Goal: Task Accomplishment & Management: Manage account settings

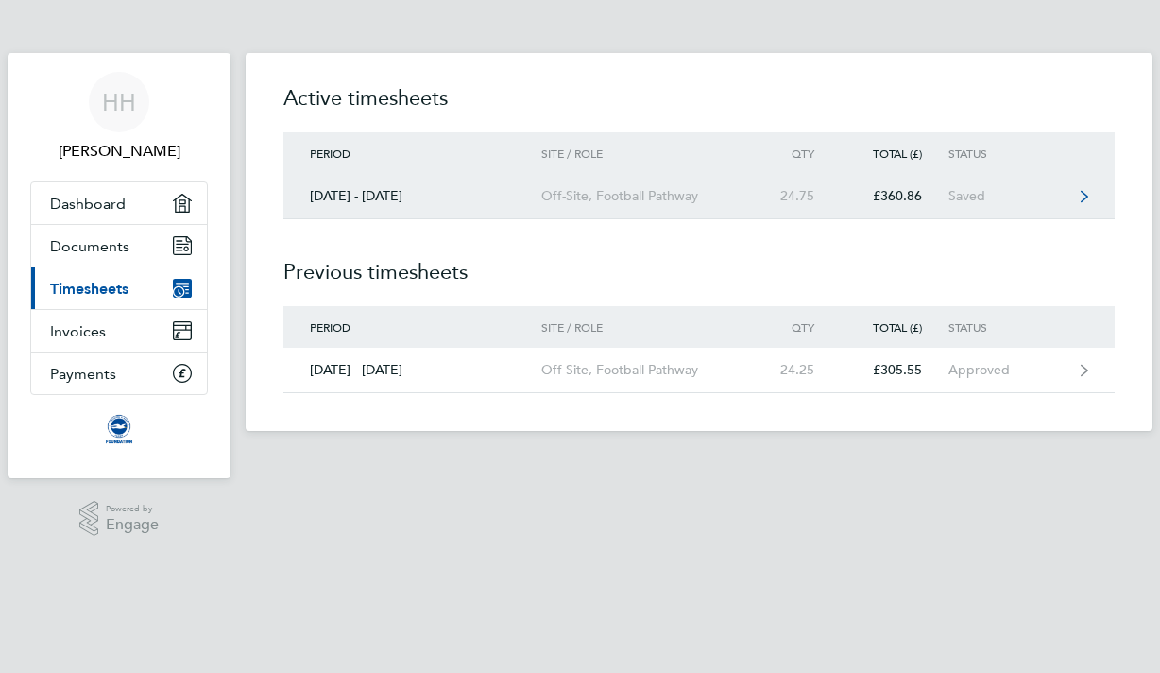
click at [961, 186] on link "[DATE] - [DATE] Off-Site, Football Pathway 24.75 £360.86 Saved" at bounding box center [700, 196] width 832 height 45
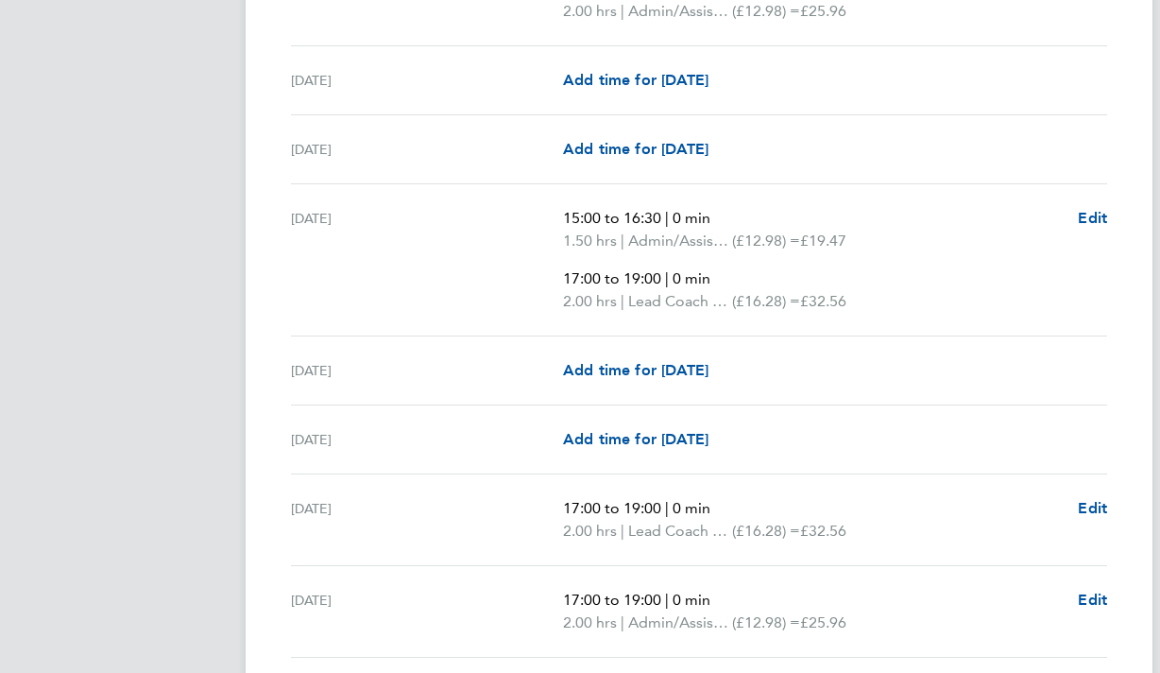
scroll to position [2340, 0]
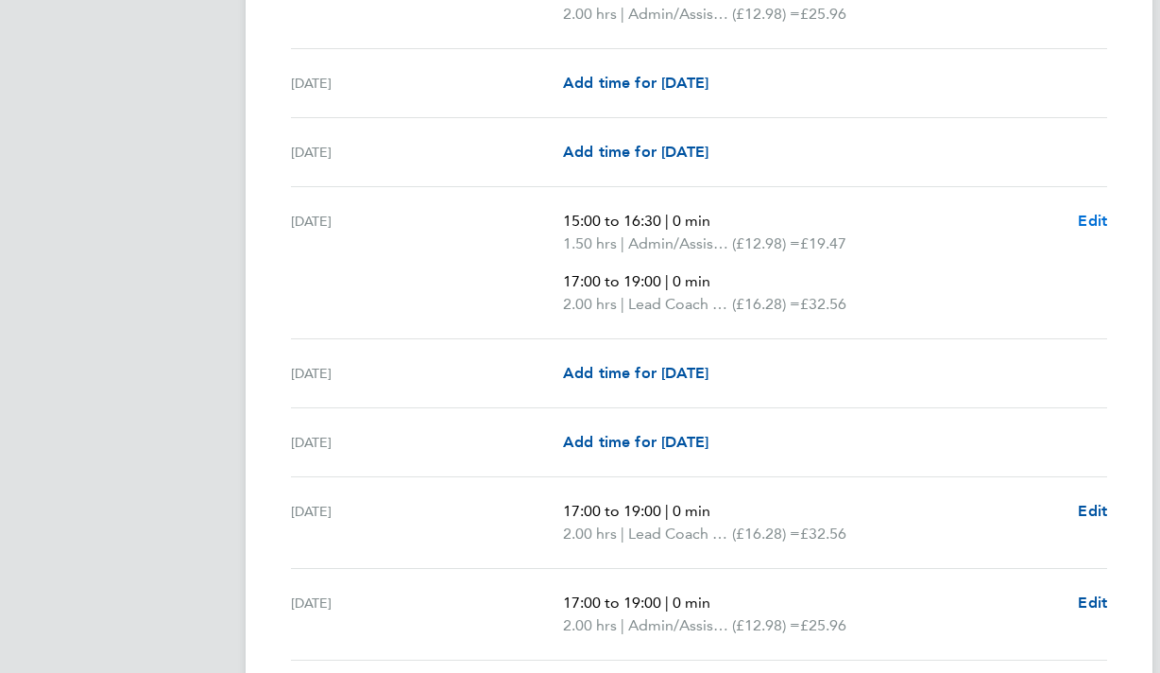
click at [1097, 217] on span "Edit" at bounding box center [1092, 221] width 29 height 18
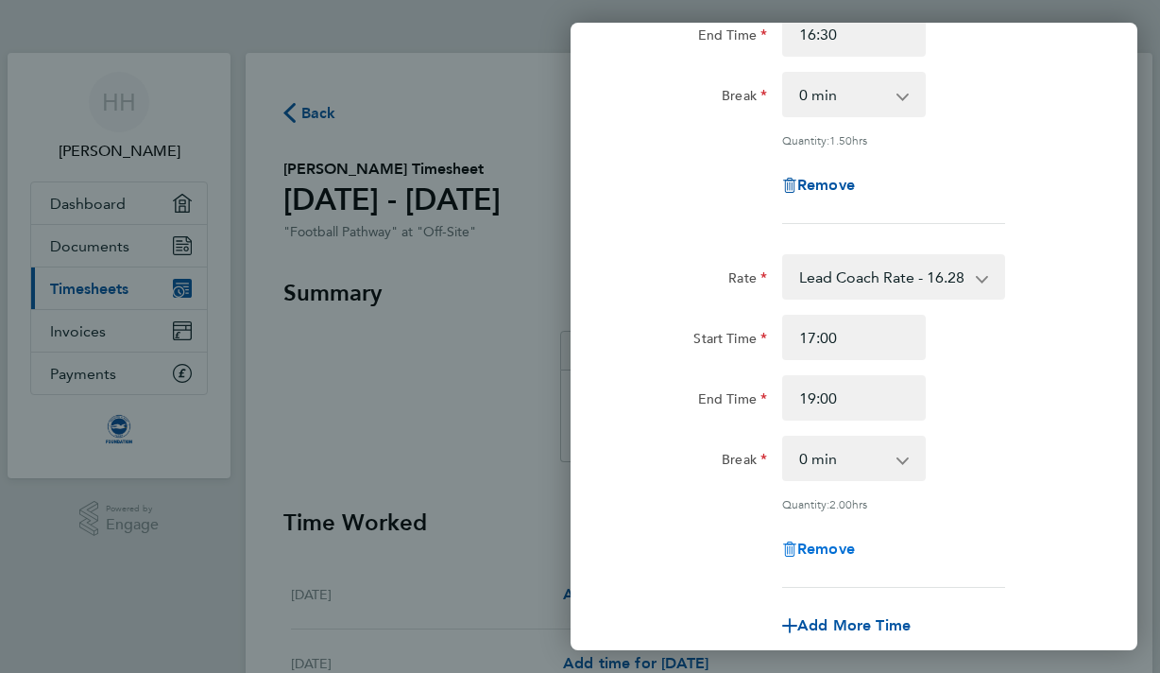
click at [823, 541] on span "Remove" at bounding box center [827, 549] width 58 height 18
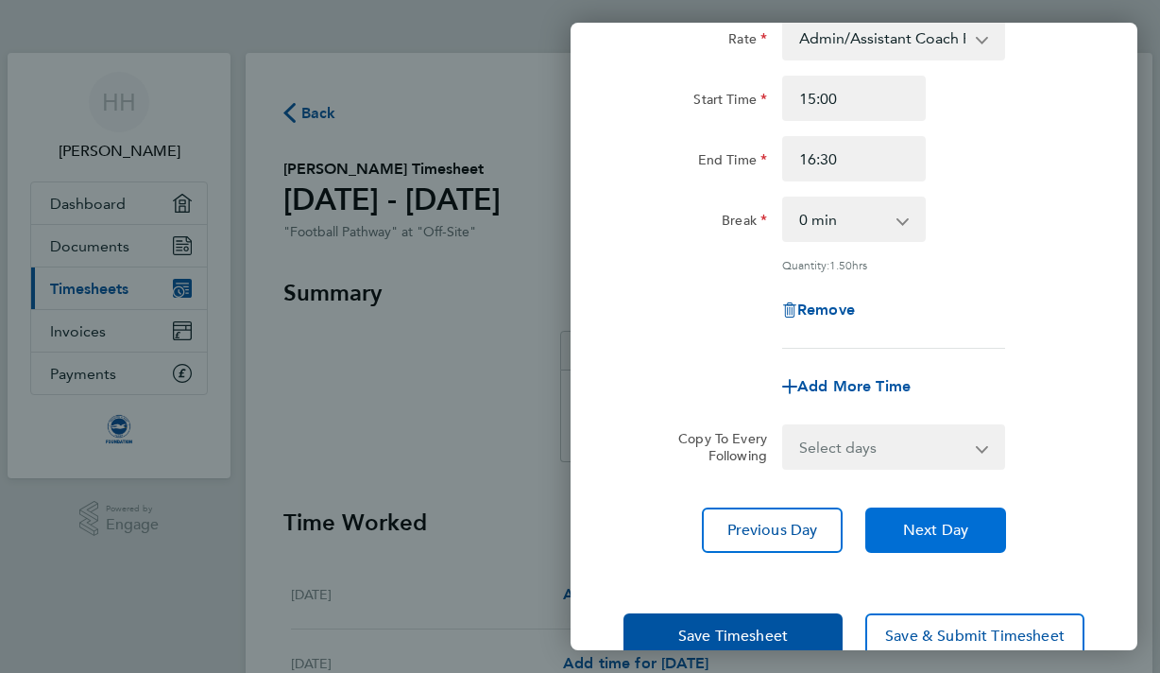
scroll to position [140, 0]
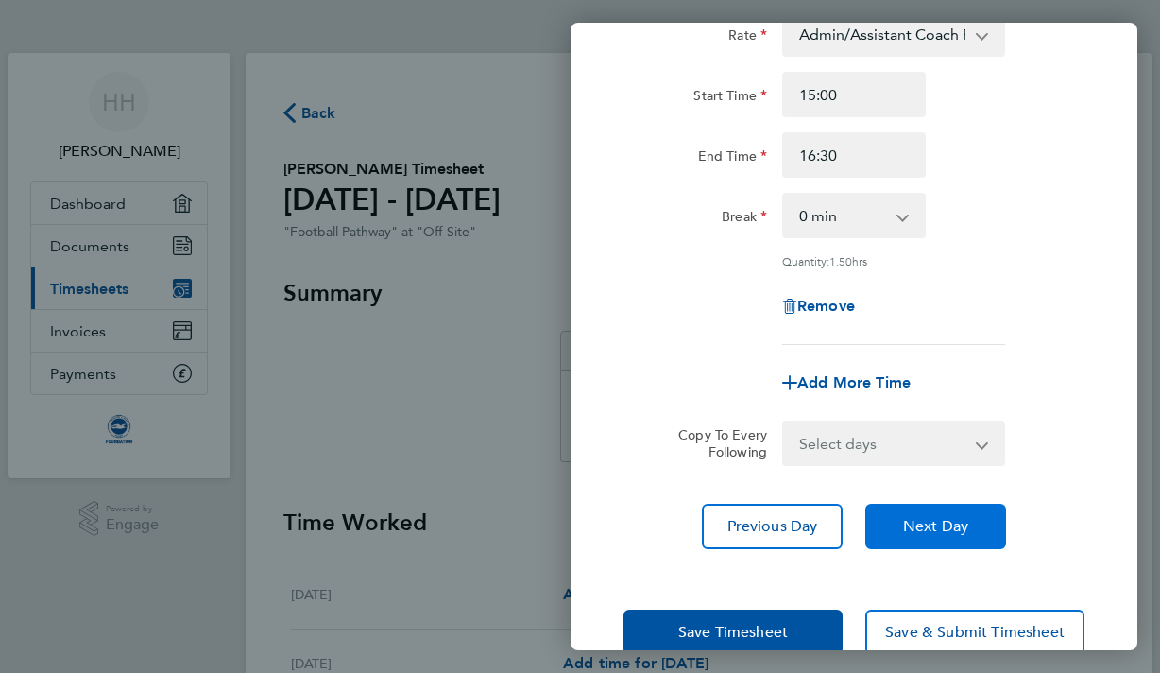
click at [942, 537] on button "Next Day" at bounding box center [936, 526] width 141 height 45
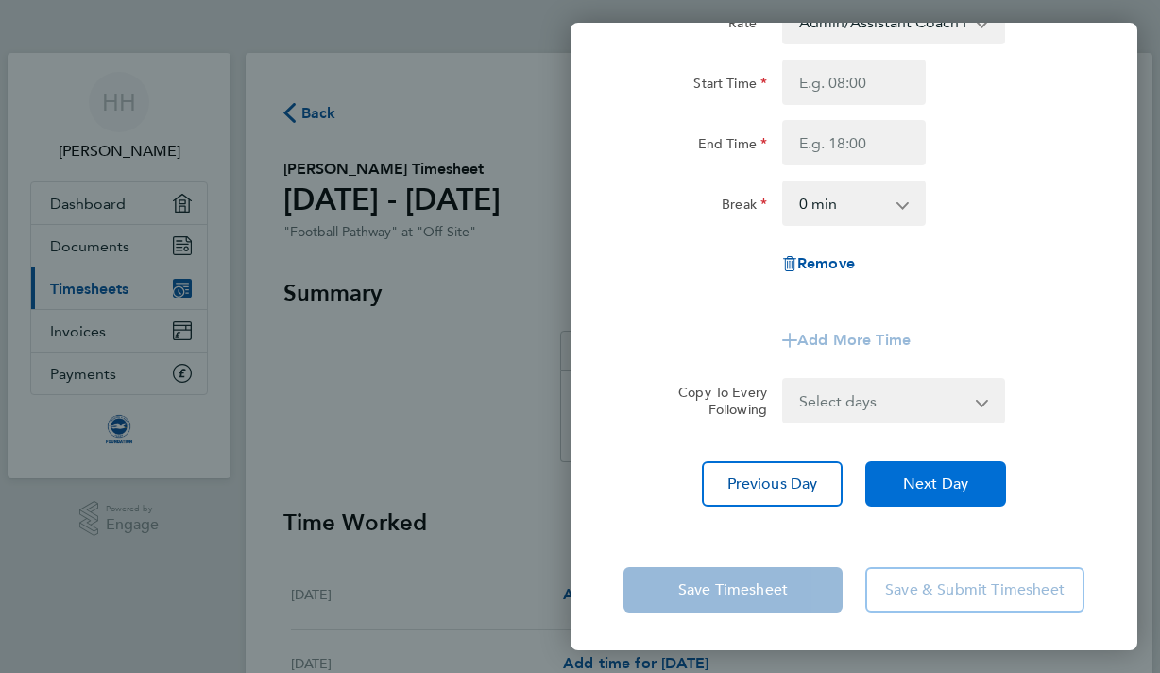
scroll to position [152, 0]
click at [951, 482] on span "Next Day" at bounding box center [935, 483] width 65 height 19
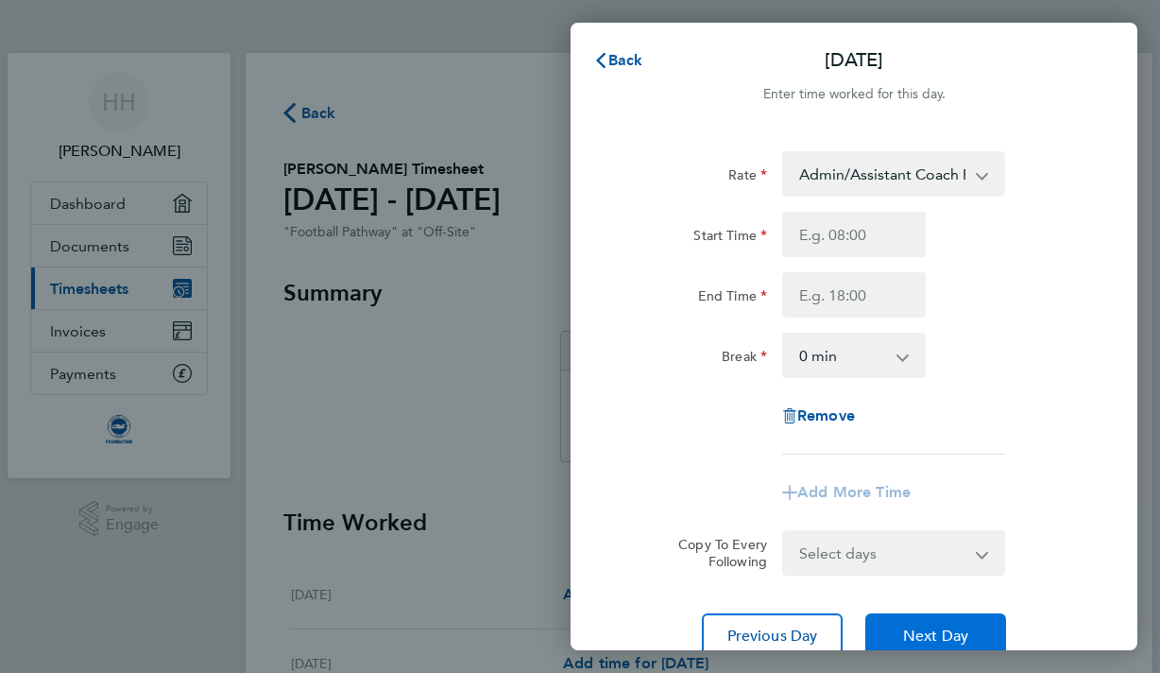
click at [954, 635] on span "Next Day" at bounding box center [935, 636] width 65 height 19
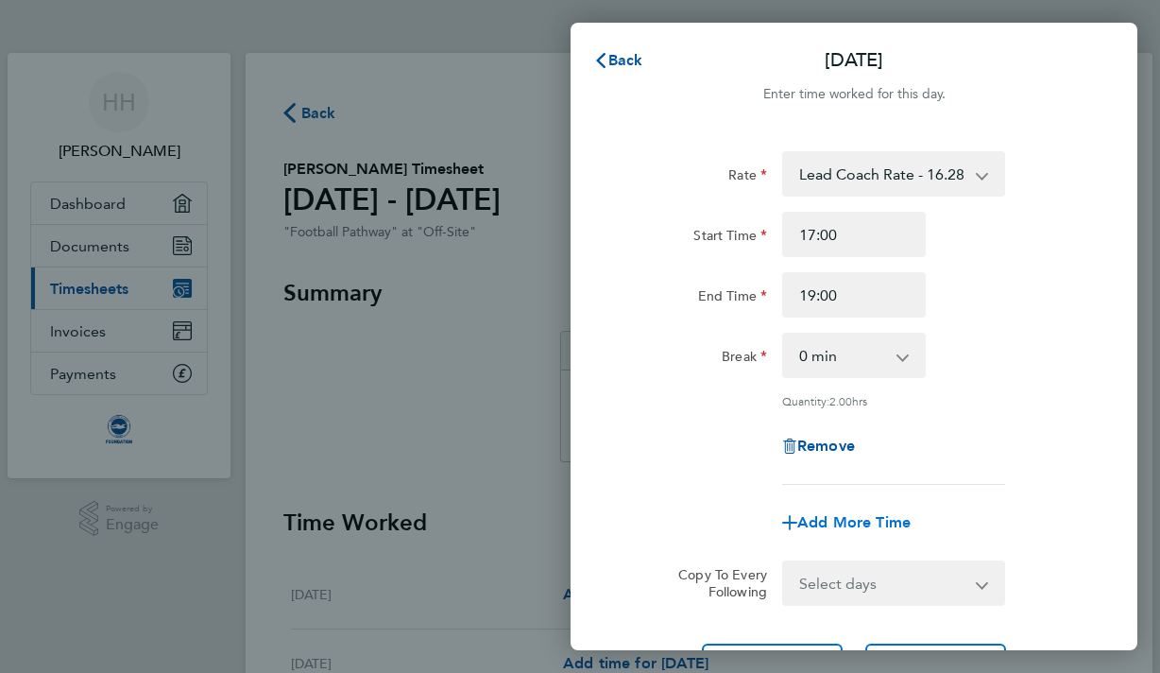
click at [831, 524] on span "Add More Time" at bounding box center [854, 522] width 113 height 18
select select "null"
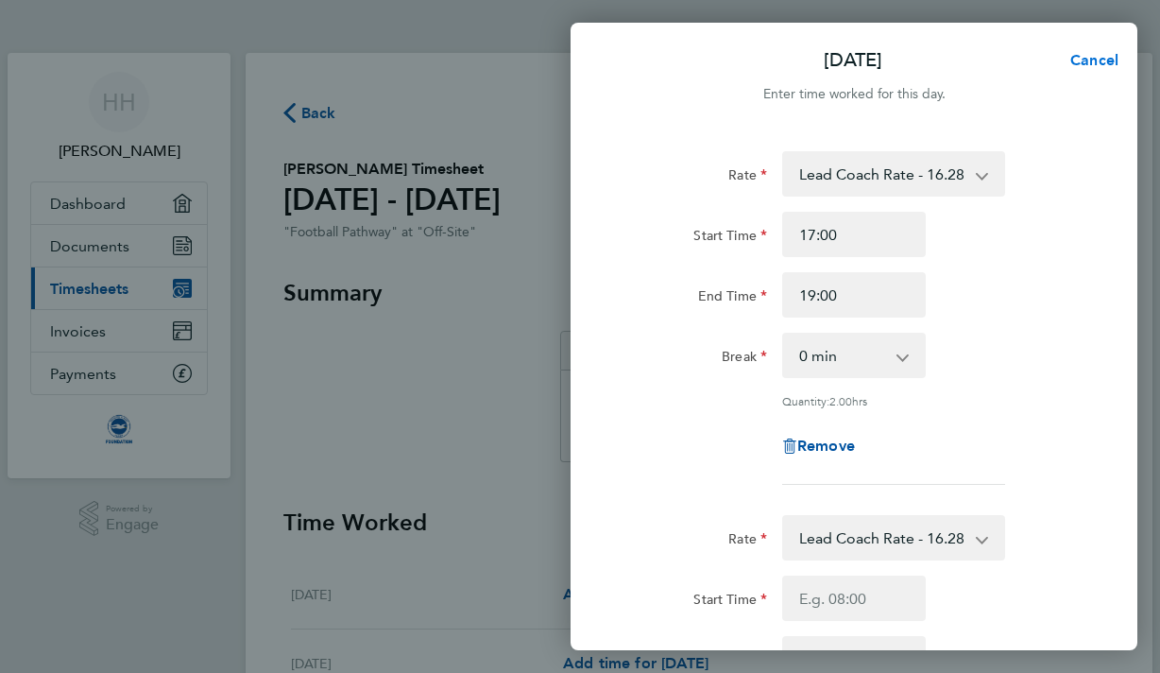
click at [1094, 51] on span "Cancel" at bounding box center [1092, 60] width 54 height 18
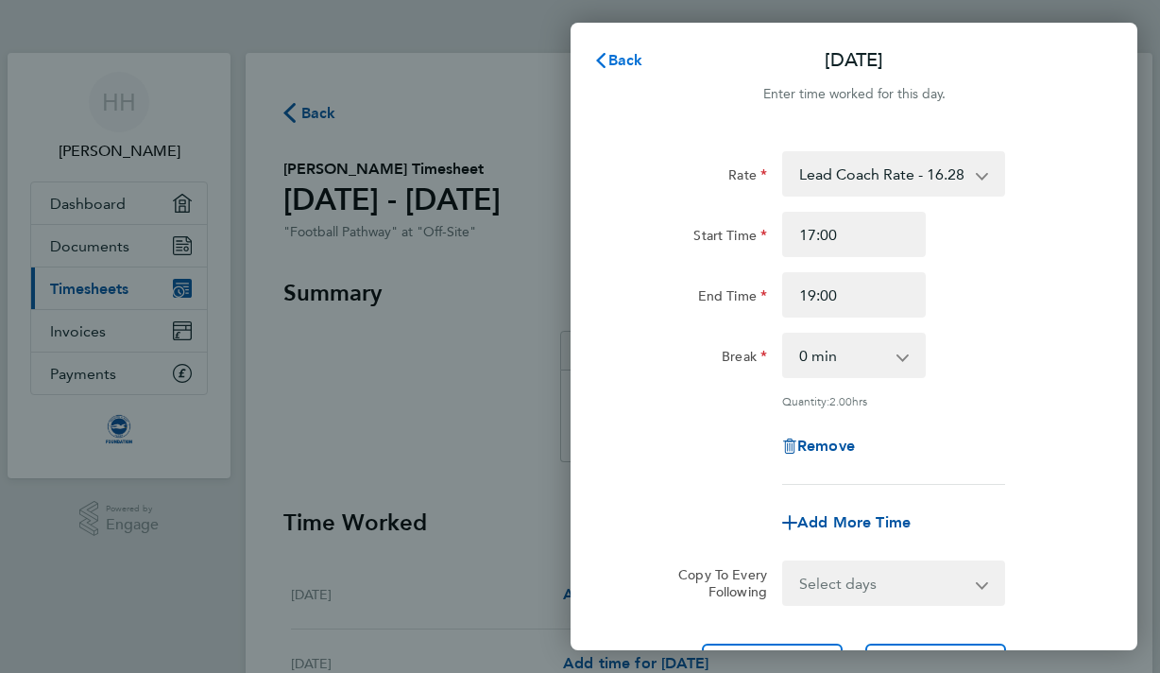
click at [613, 60] on span "Back" at bounding box center [626, 60] width 35 height 18
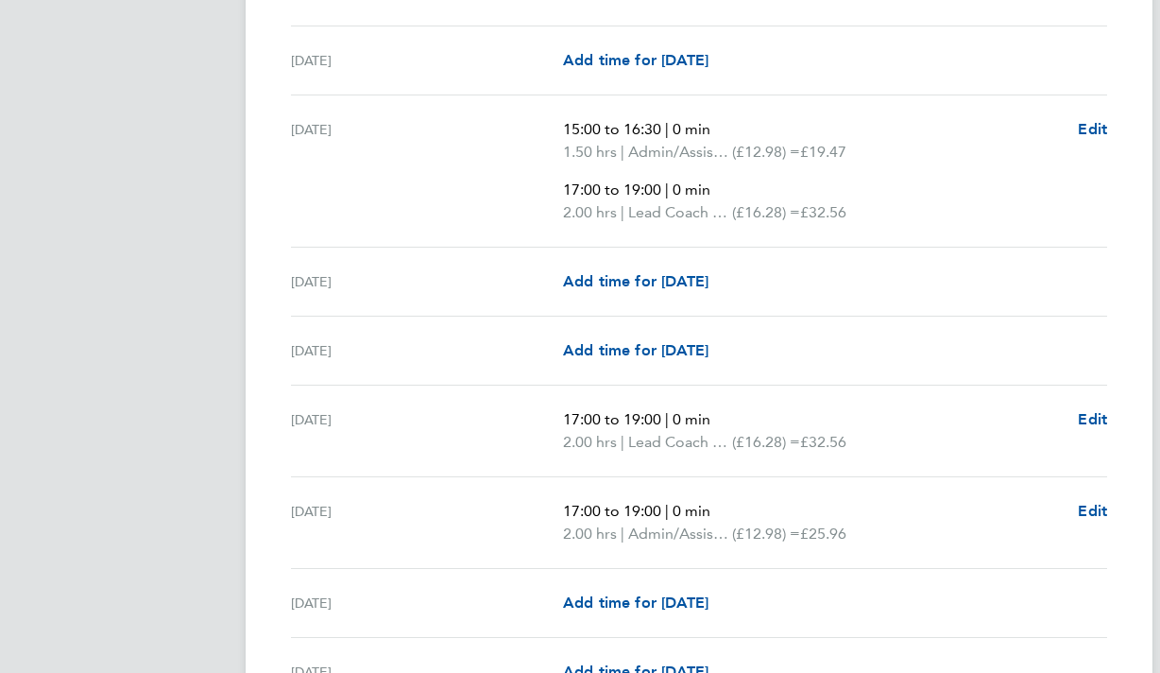
scroll to position [1301, 0]
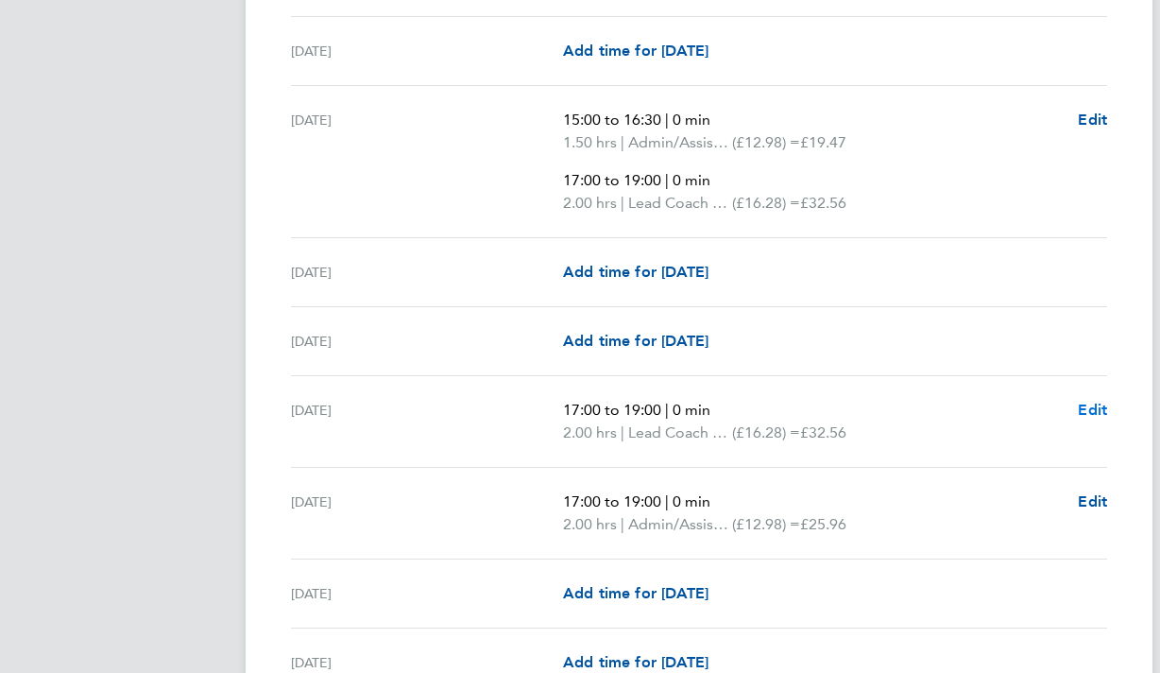
click at [1093, 406] on span "Edit" at bounding box center [1092, 410] width 29 height 18
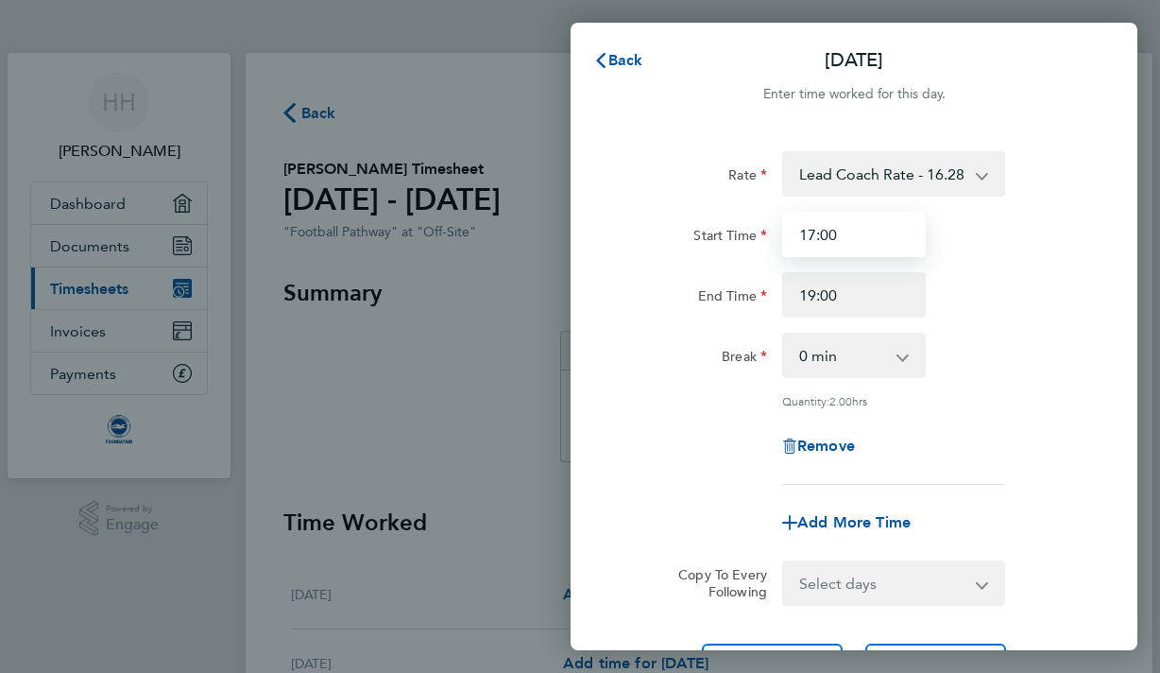
click at [874, 238] on input "17:00" at bounding box center [854, 234] width 144 height 45
type input "1"
type input "15:00"
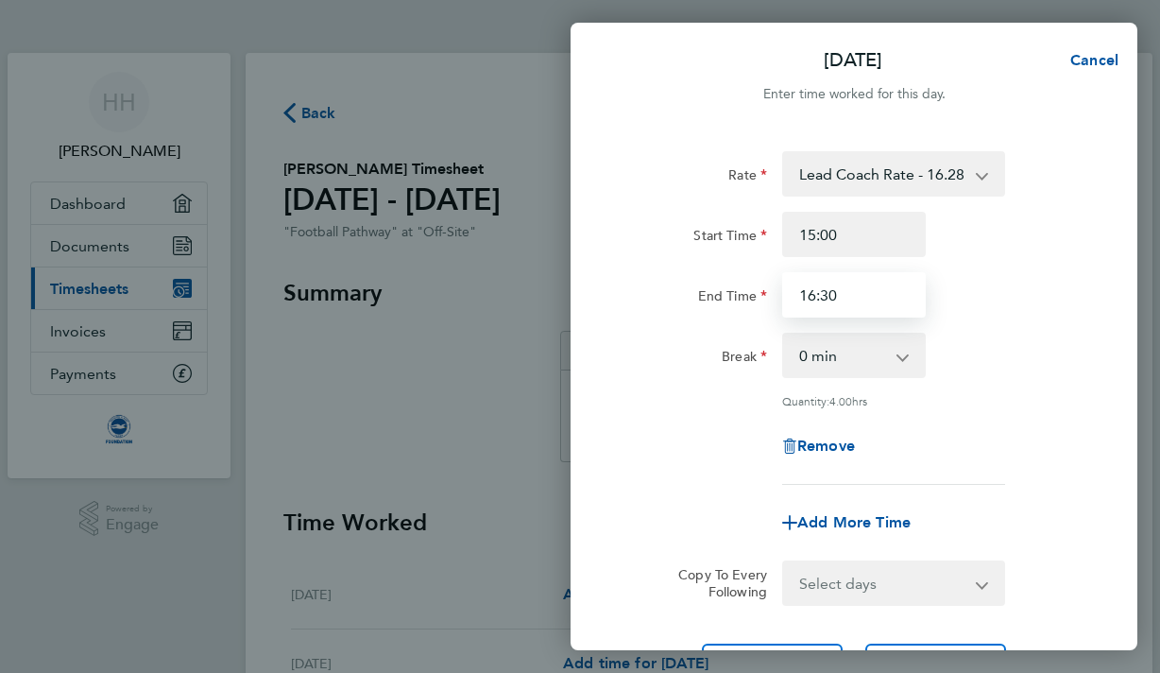
type input "16:30"
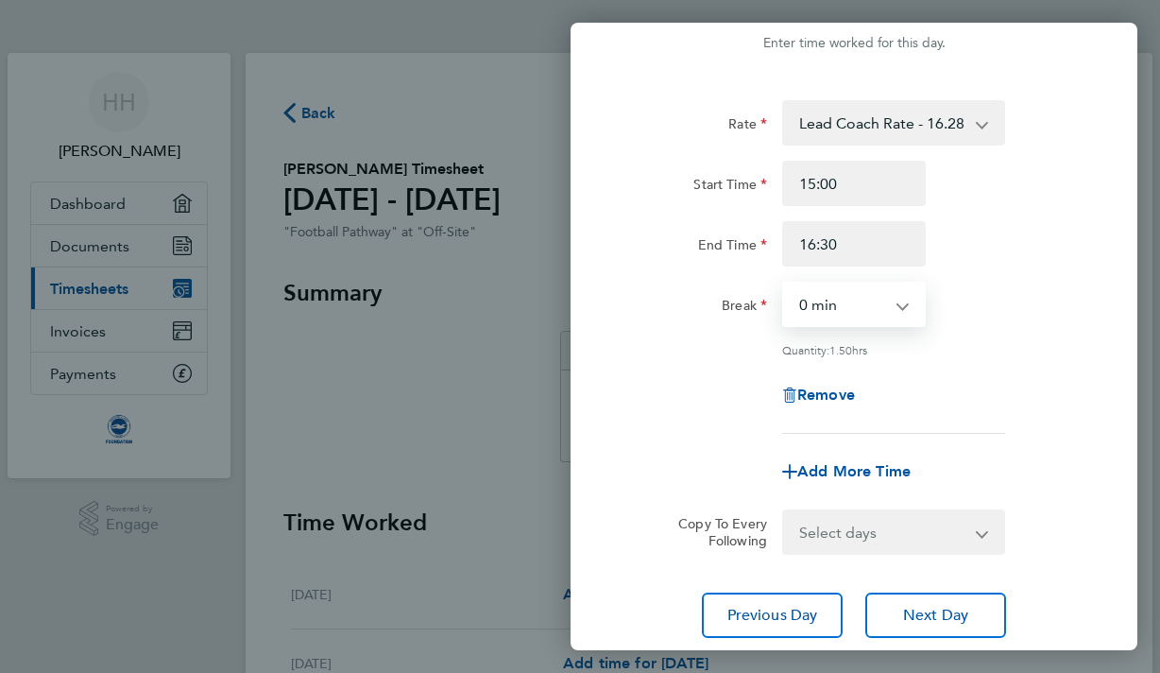
scroll to position [52, 0]
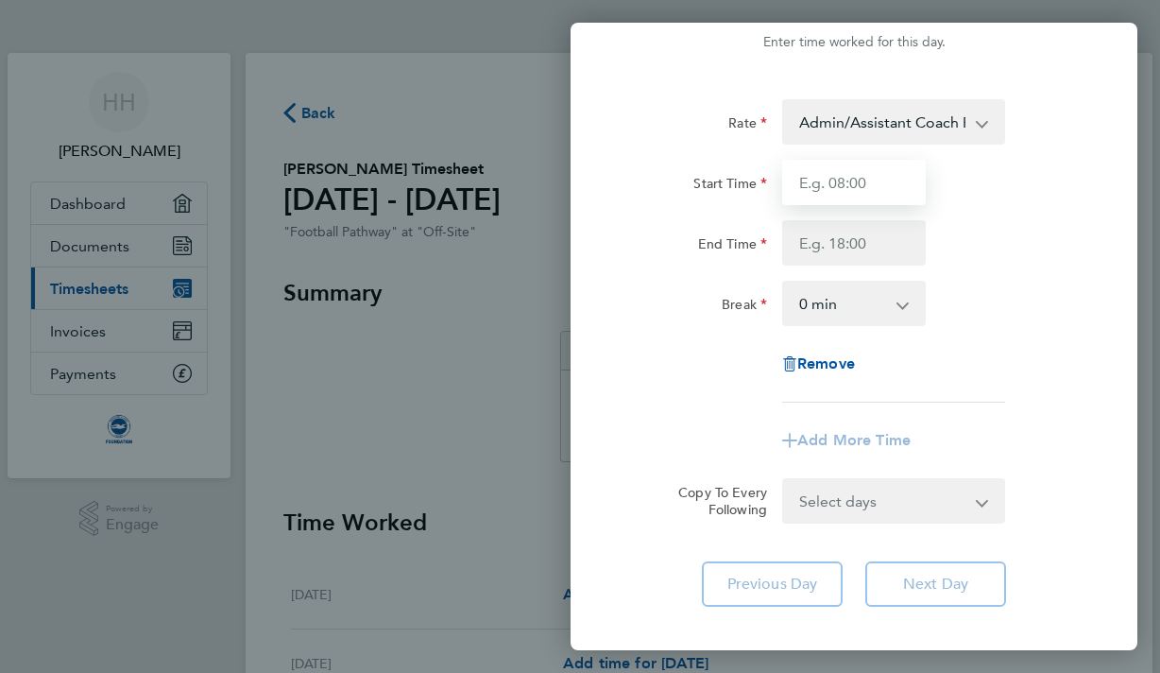
click at [855, 196] on input "Start Time" at bounding box center [854, 182] width 144 height 45
type input "15:00"
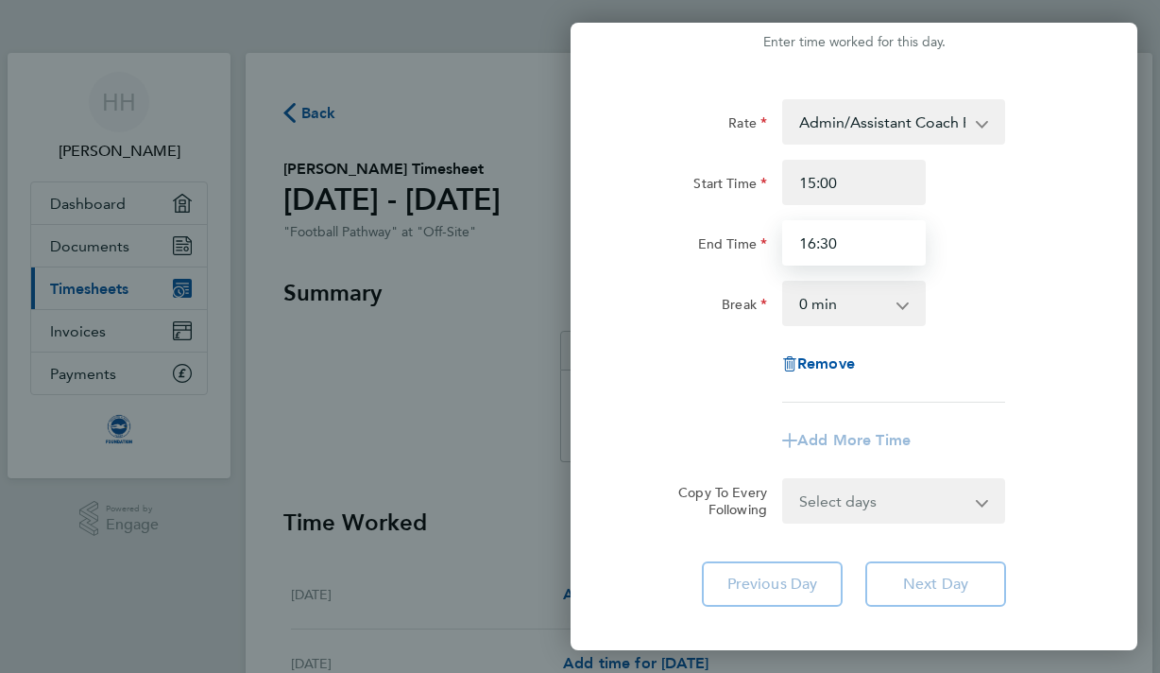
type input "16:30"
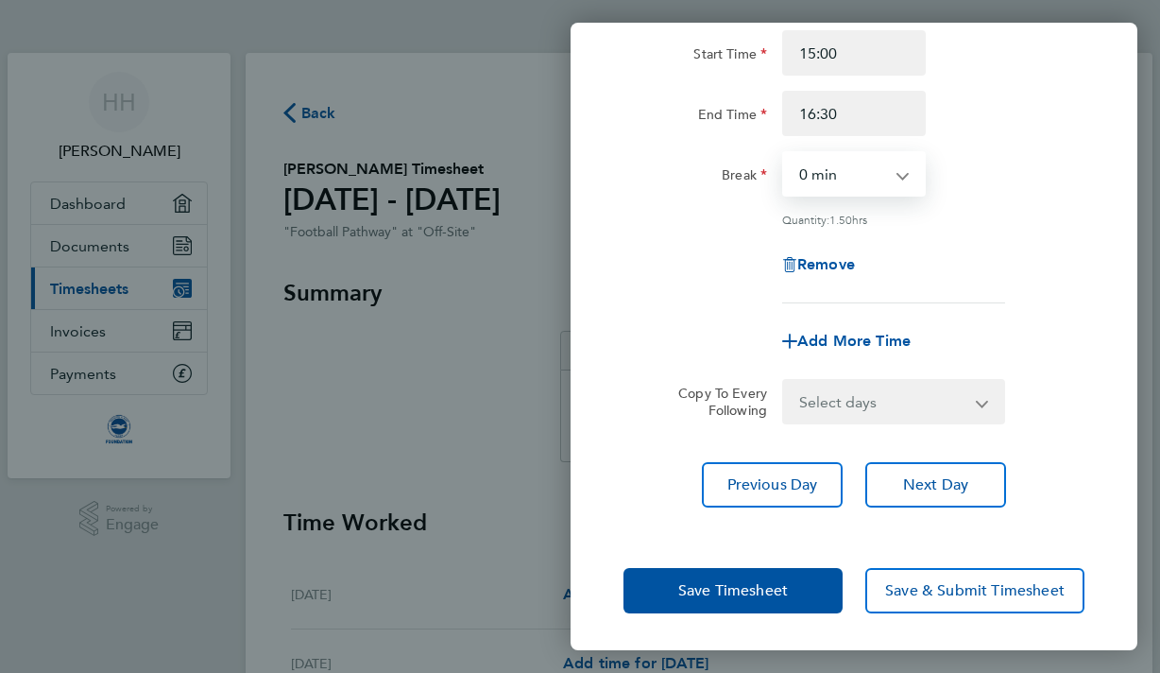
scroll to position [180, 0]
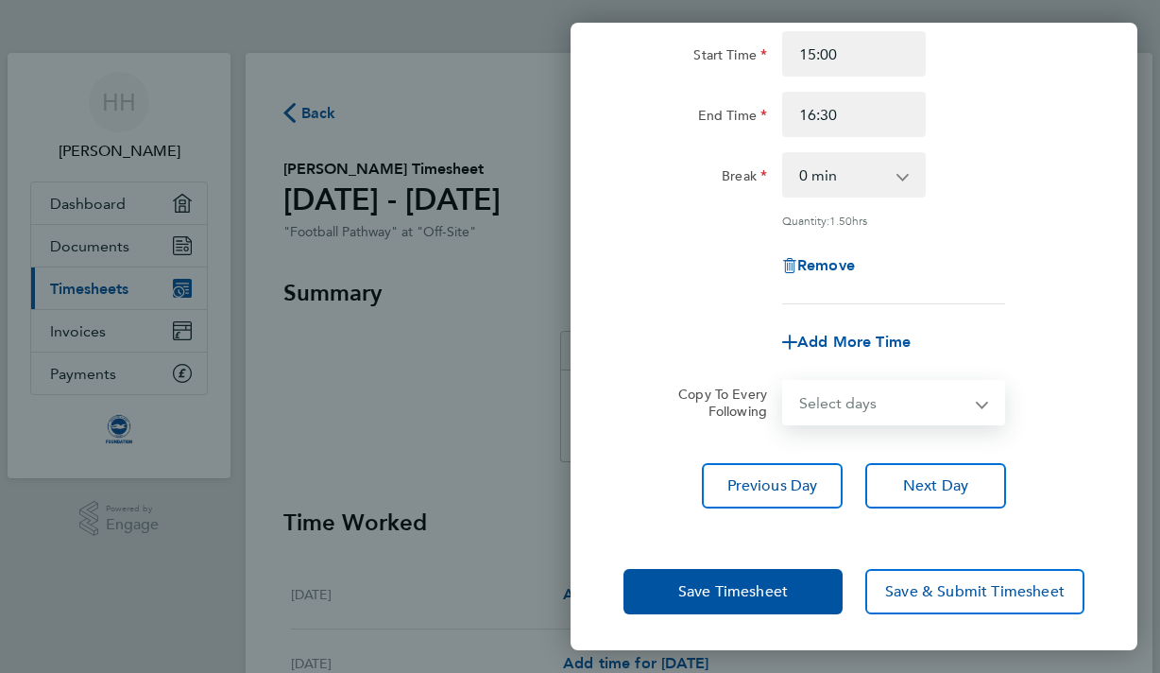
select select "MO"
select select "[DATE]"
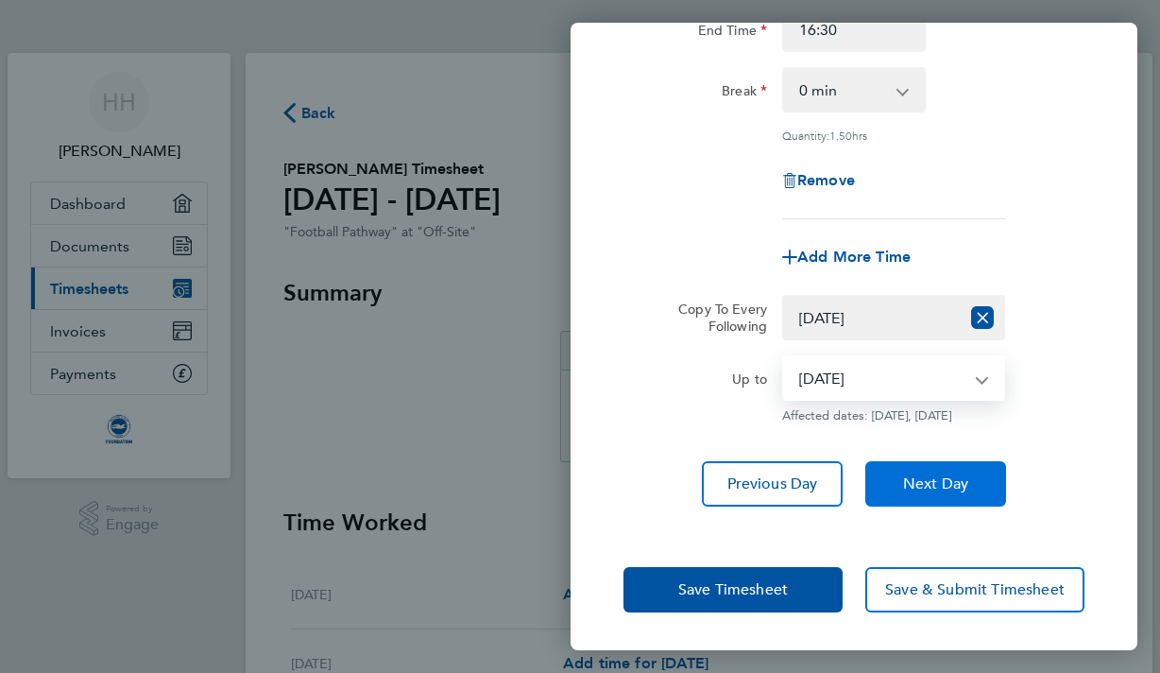
scroll to position [279, 0]
click at [970, 481] on button "Next Day" at bounding box center [936, 483] width 141 height 45
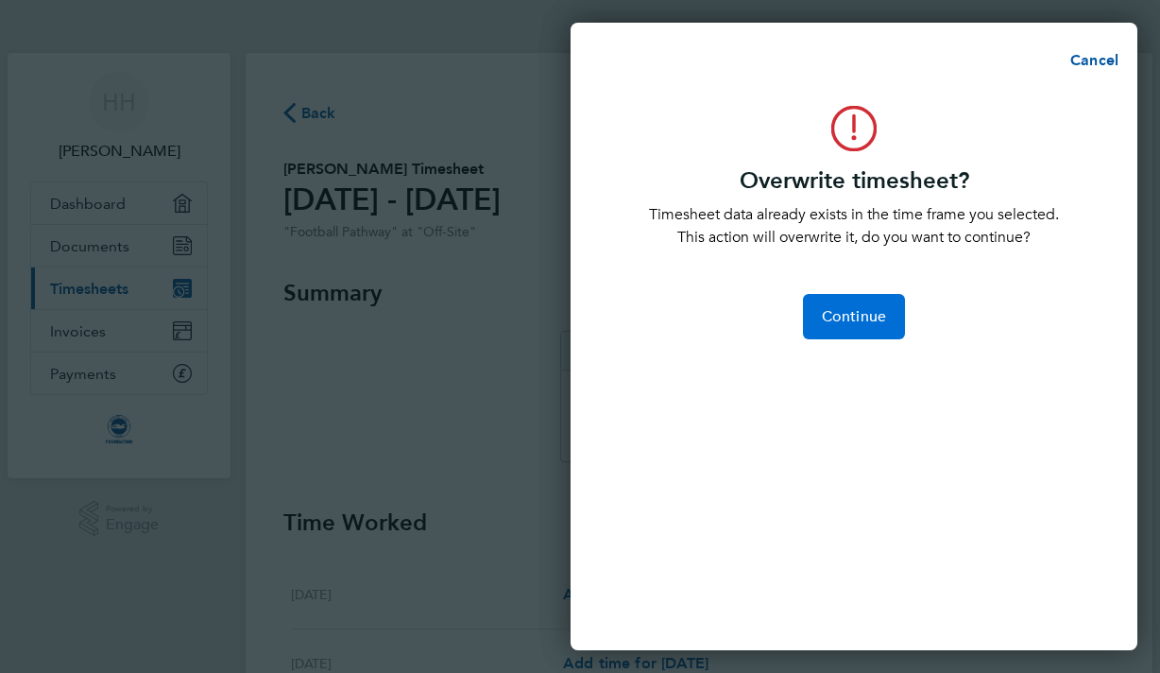
click at [849, 327] on button "Continue" at bounding box center [854, 316] width 102 height 45
select select "0: null"
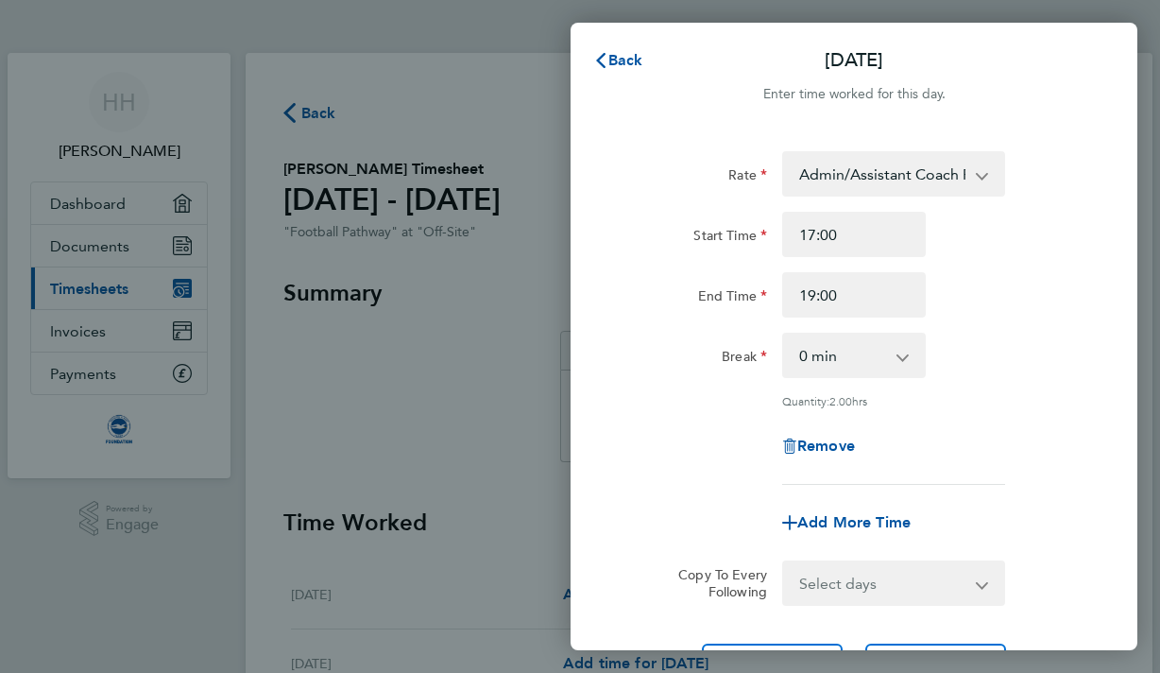
click at [1056, 421] on div "Rate Admin/Assistant Coach Rate - 12.98 Lead Coach Rate - 16.28 Start Time 17:0…" at bounding box center [854, 318] width 461 height 334
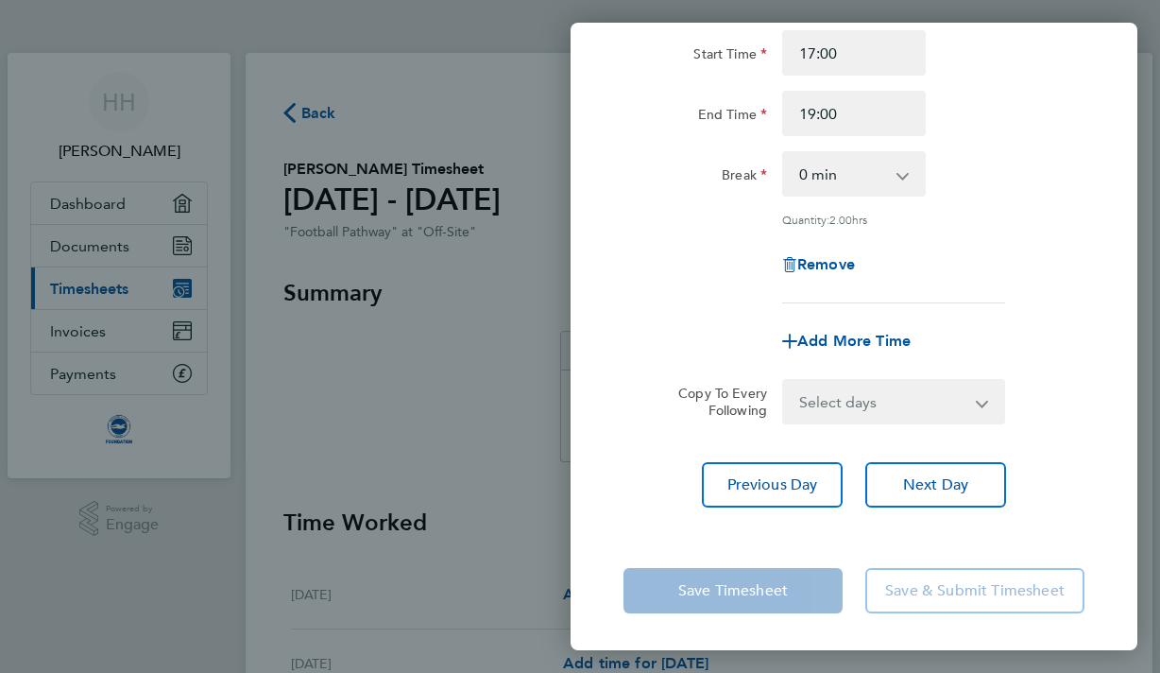
scroll to position [180, 0]
click at [752, 569] on app-form-button "Save Timesheet" at bounding box center [739, 591] width 231 height 45
click at [752, 592] on app-form-button "Save Timesheet" at bounding box center [739, 591] width 231 height 45
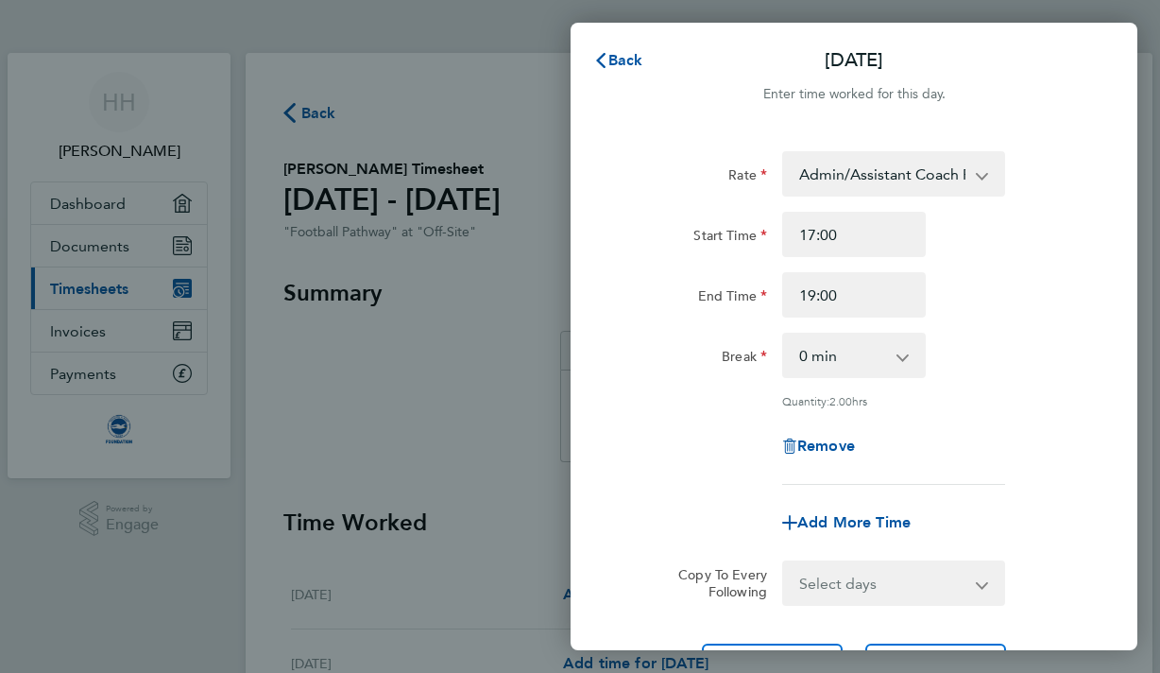
scroll to position [0, 0]
click at [626, 66] on span "Back" at bounding box center [626, 60] width 35 height 18
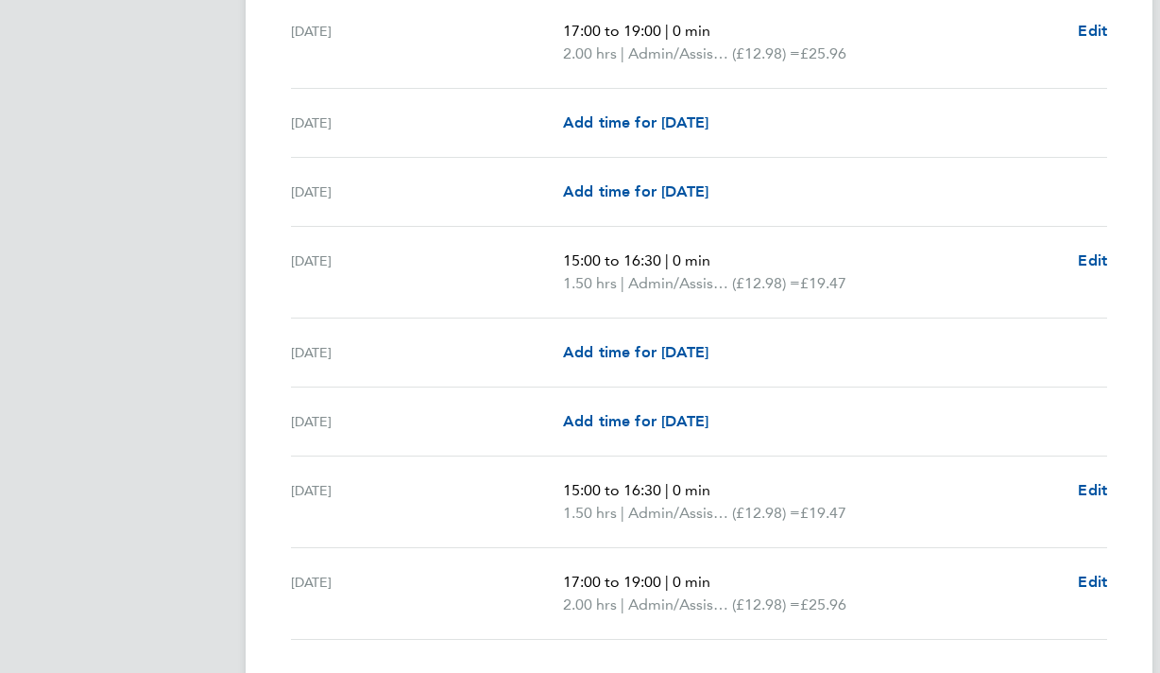
scroll to position [2303, 0]
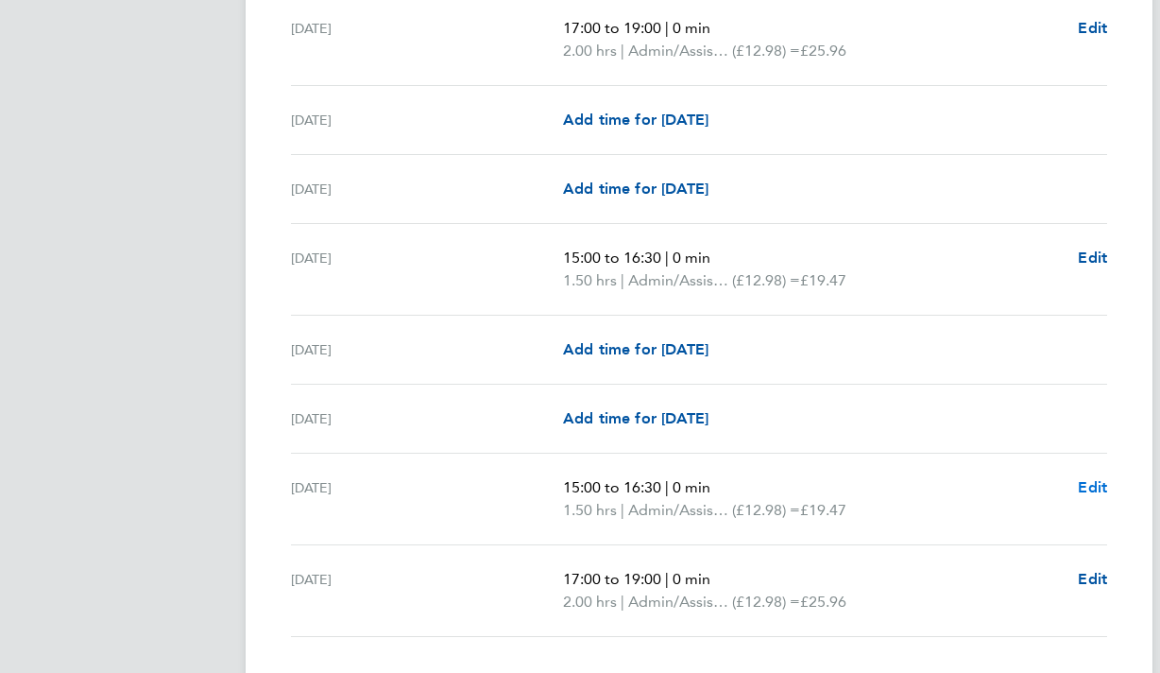
click at [1098, 490] on span "Edit" at bounding box center [1092, 487] width 29 height 18
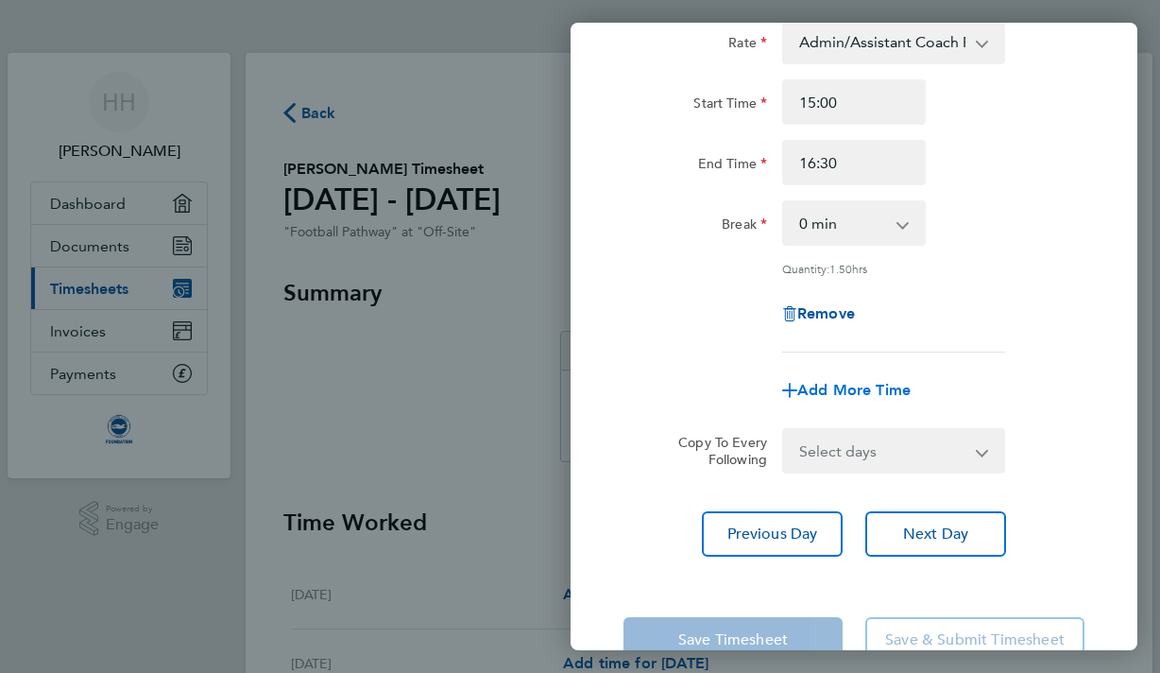
scroll to position [134, 0]
click at [865, 383] on span "Add More Time" at bounding box center [854, 388] width 113 height 18
select select "null"
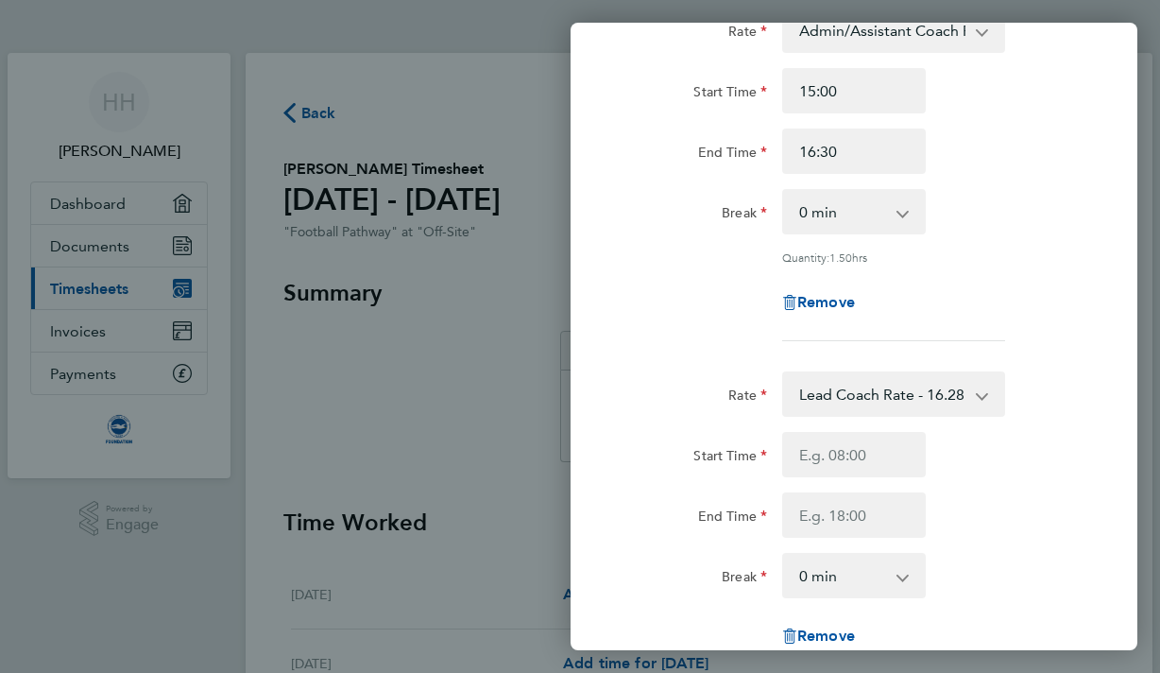
scroll to position [146, 0]
click at [861, 453] on input "Start Time" at bounding box center [854, 452] width 144 height 45
type input "17:00"
type input "18:00"
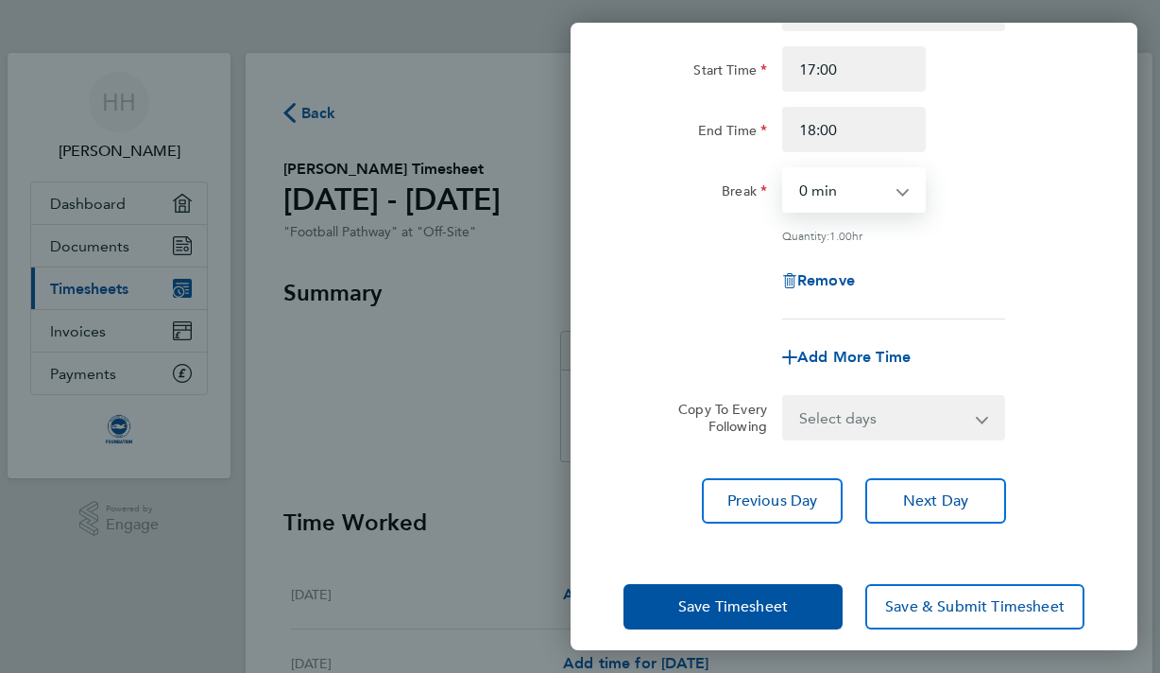
scroll to position [531, 0]
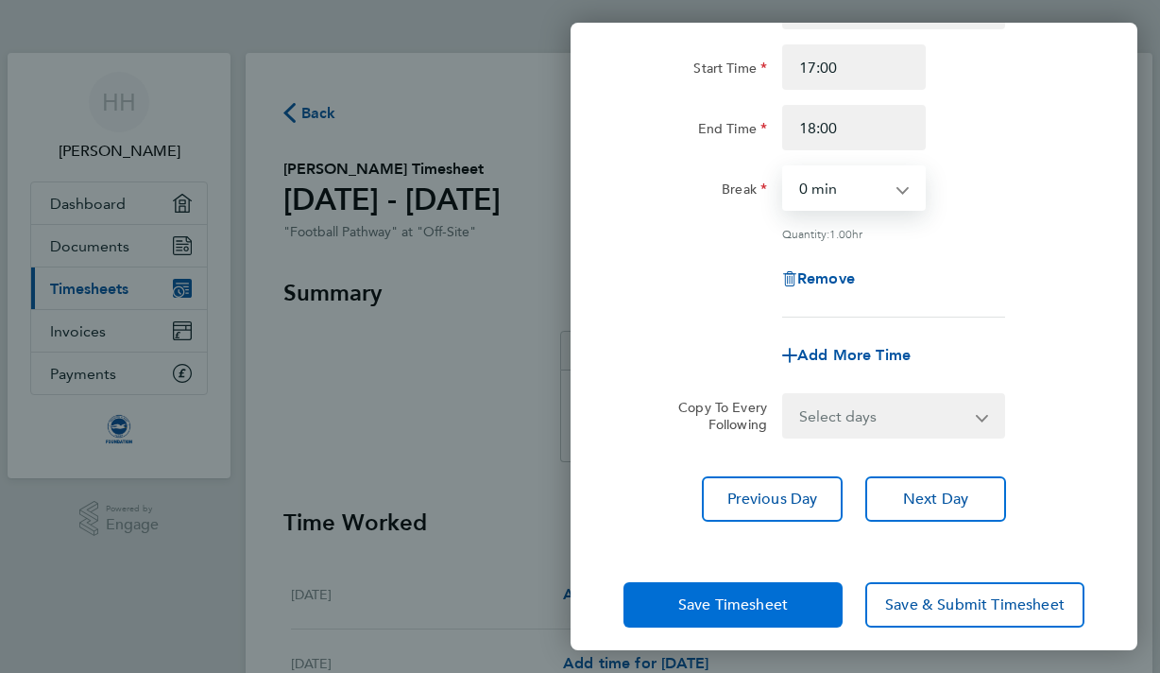
click at [787, 599] on span "Save Timesheet" at bounding box center [734, 604] width 110 height 19
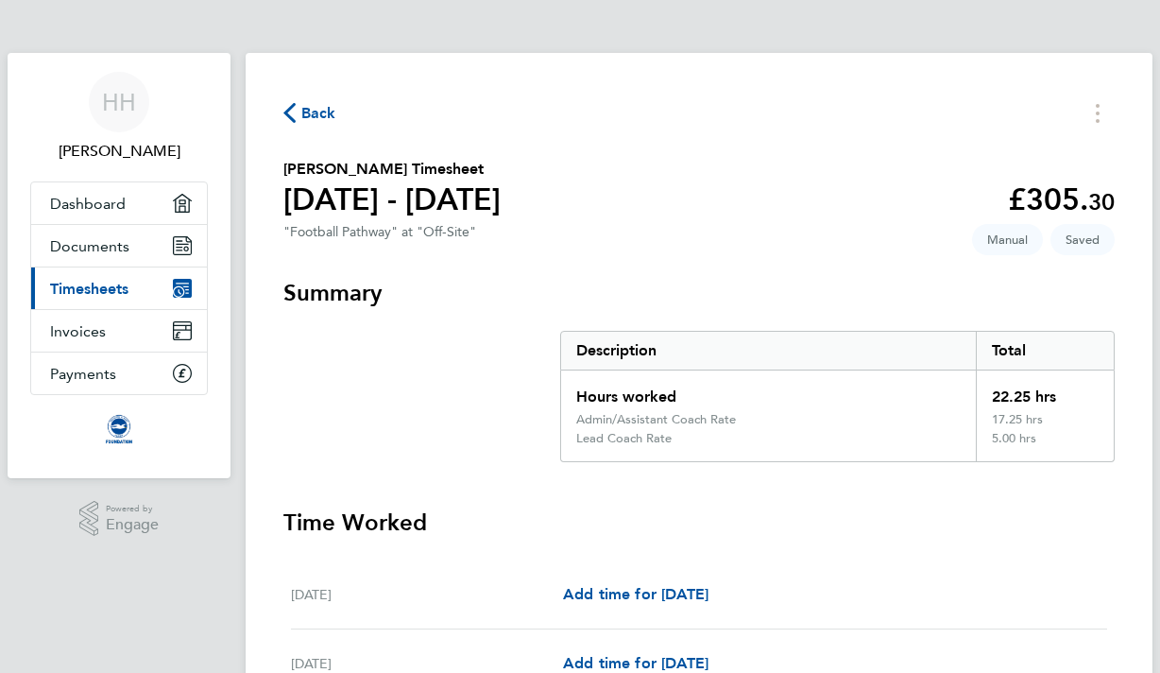
click at [316, 106] on span "Back" at bounding box center [318, 113] width 35 height 23
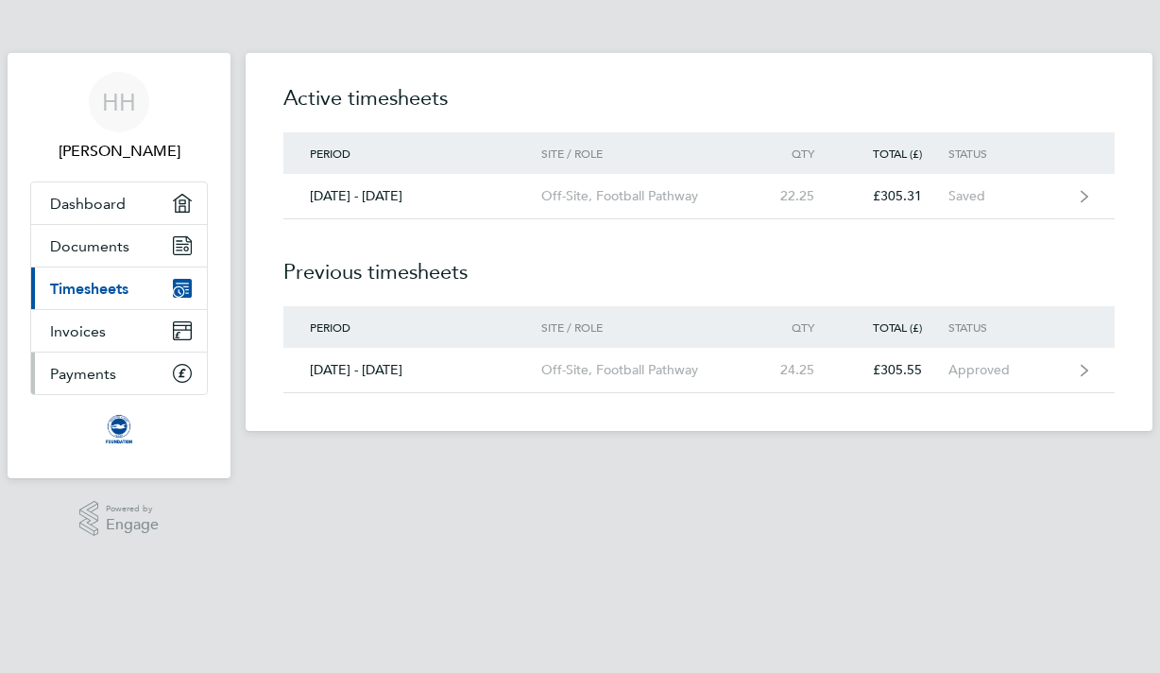
click at [128, 365] on link "Payments" at bounding box center [119, 373] width 176 height 42
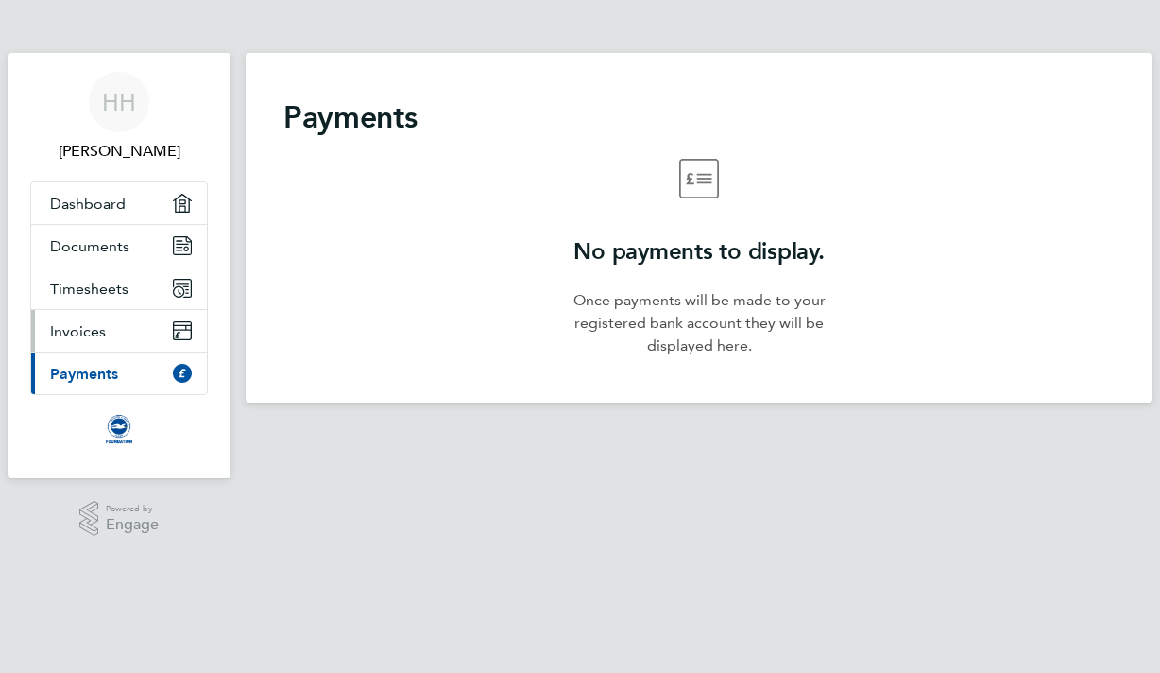
click at [117, 319] on link "Invoices" at bounding box center [119, 331] width 176 height 42
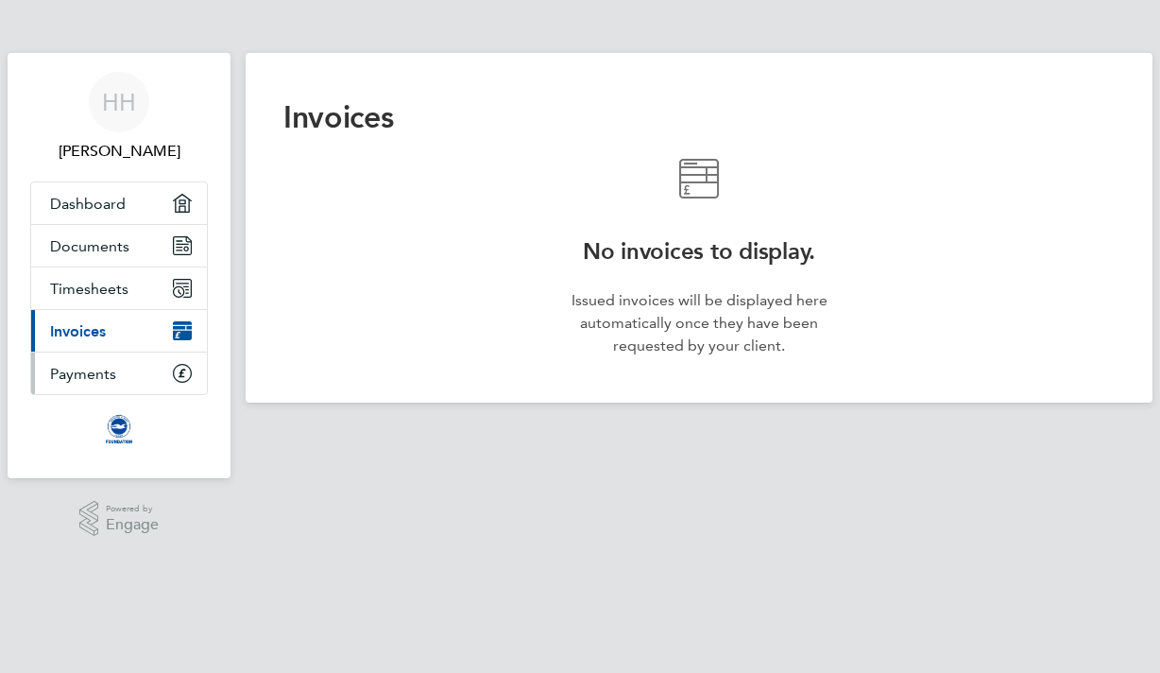
click at [100, 368] on span "Payments" at bounding box center [83, 374] width 66 height 18
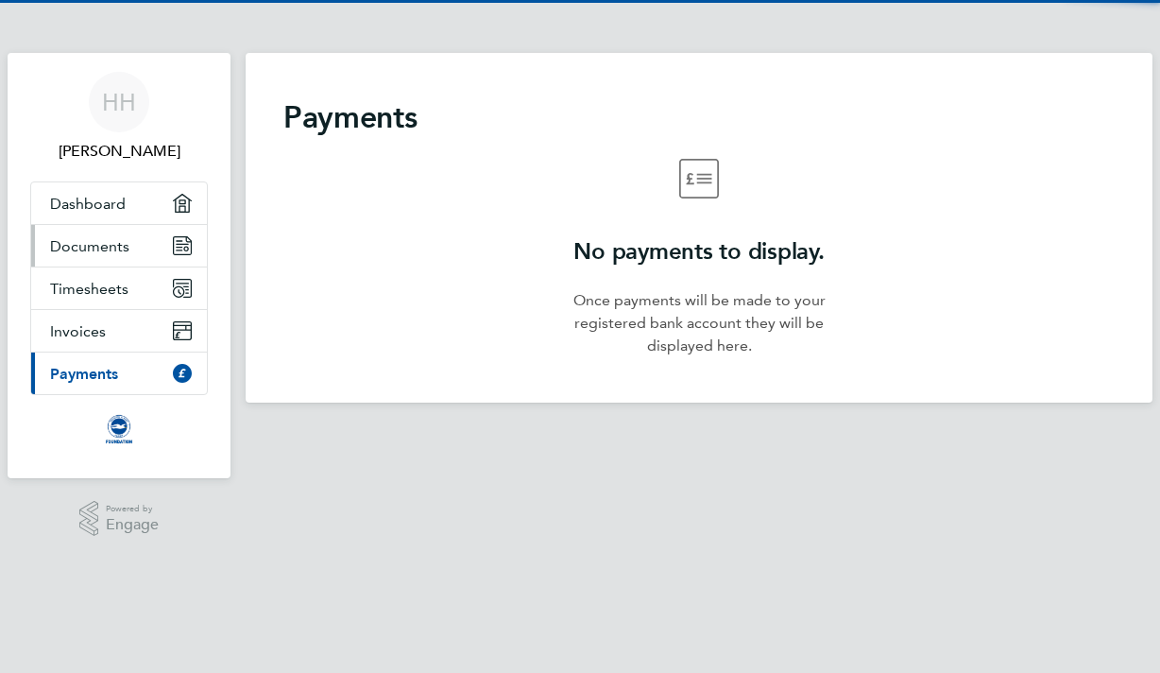
click at [118, 249] on span "Documents" at bounding box center [89, 246] width 79 height 18
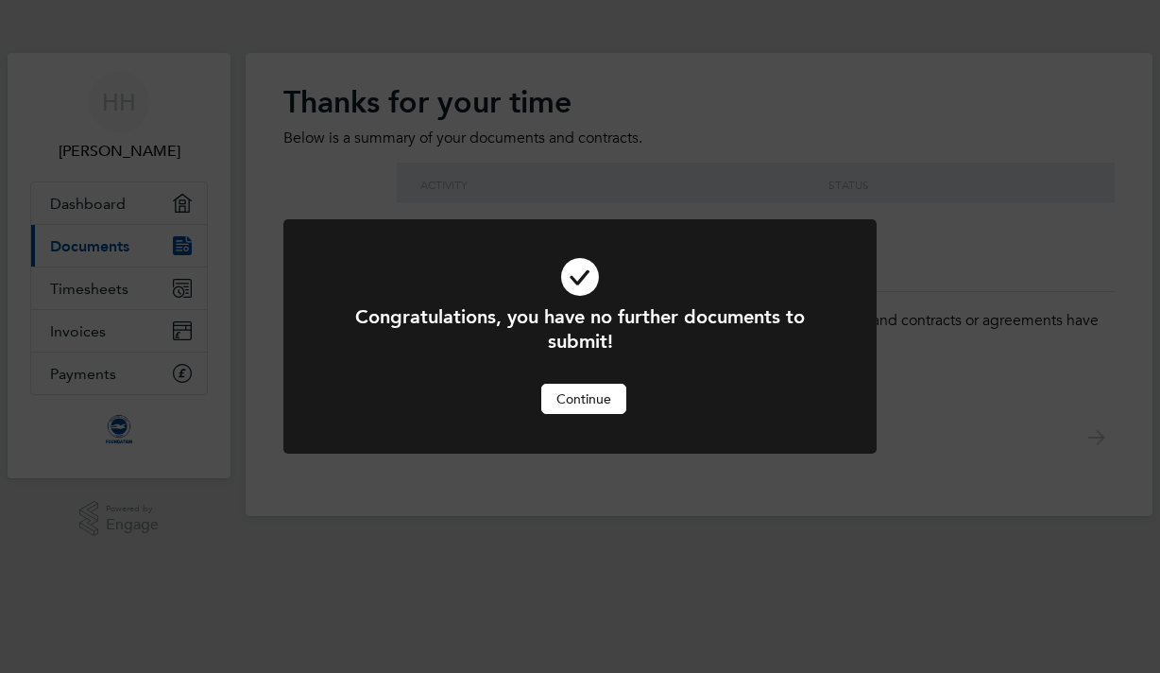
click at [598, 400] on button "Continue" at bounding box center [583, 399] width 85 height 30
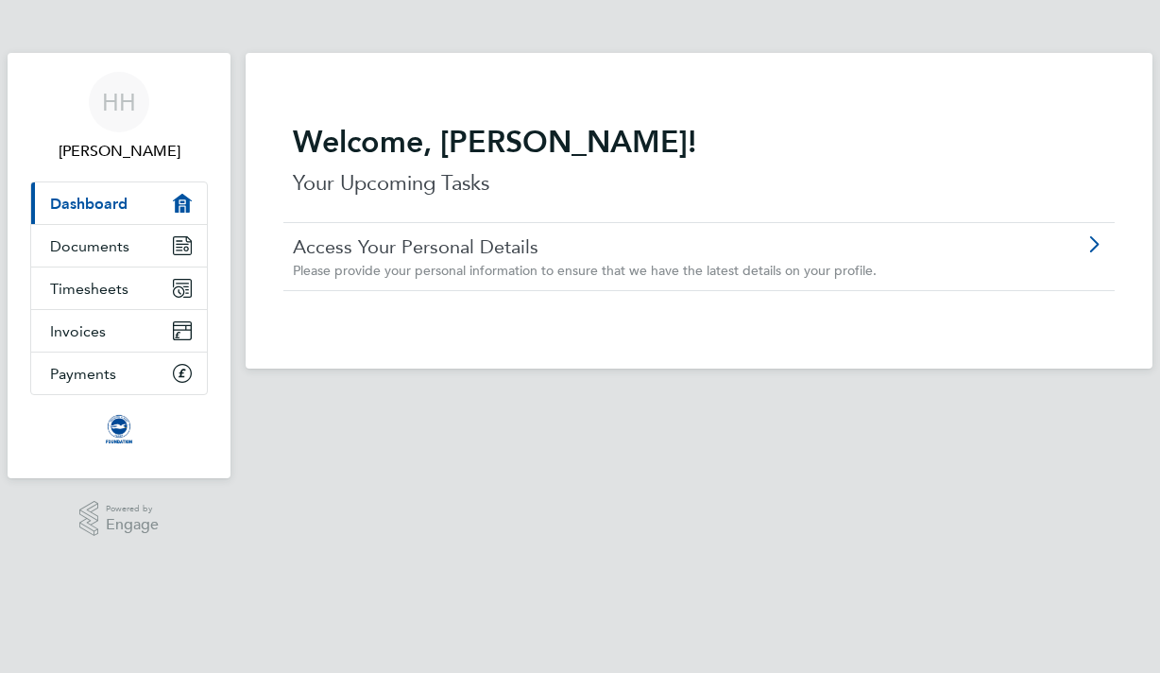
click at [130, 199] on link "Current page: Dashboard" at bounding box center [119, 203] width 176 height 42
click at [1096, 249] on icon at bounding box center [1094, 244] width 24 height 15
